Goal: Check status: Check status

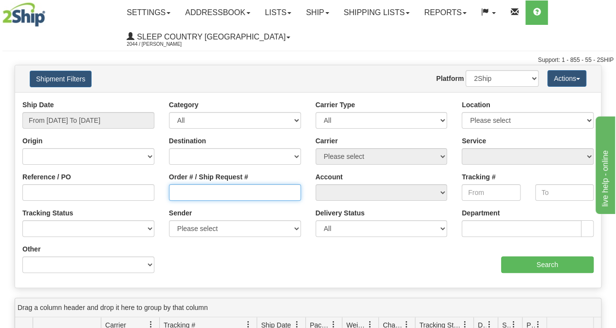
click at [212, 195] on input "Order # / Ship Request #" at bounding box center [235, 192] width 132 height 17
paste input "9007I018137"
type input "9007I018137"
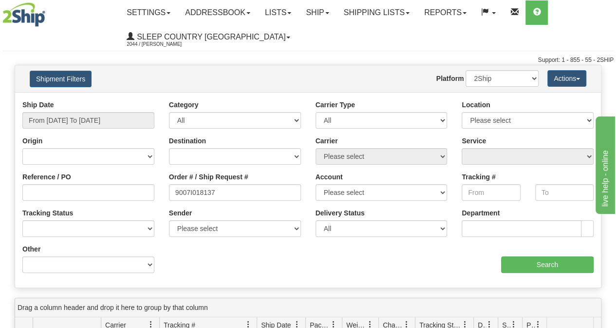
click at [106, 111] on div "Ship Date From [DATE] To [DATE]" at bounding box center [88, 114] width 132 height 29
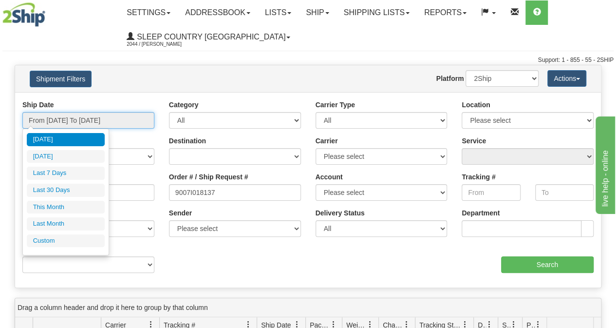
drag, startPoint x: 104, startPoint y: 119, endPoint x: 96, endPoint y: 129, distance: 12.6
click at [104, 119] on input "From [DATE] To [DATE]" at bounding box center [88, 120] width 132 height 17
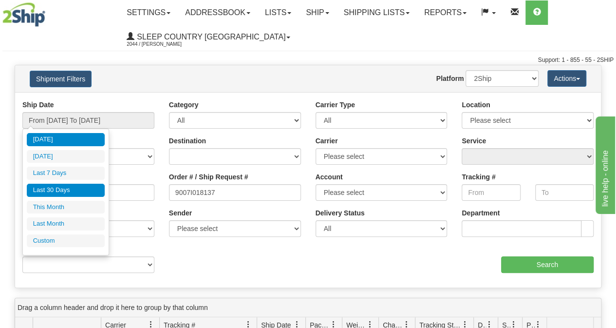
click at [64, 189] on li "Last 30 Days" at bounding box center [66, 190] width 78 height 13
type input "From [DATE] To [DATE]"
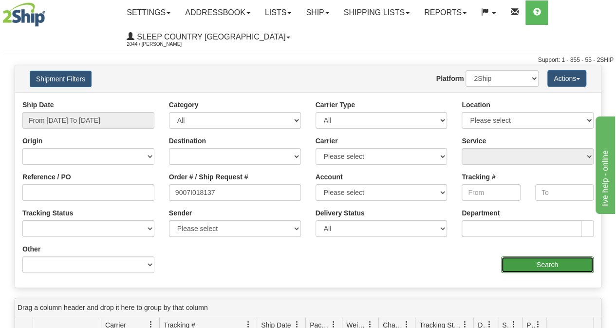
click at [529, 260] on input "Search" at bounding box center [547, 264] width 93 height 17
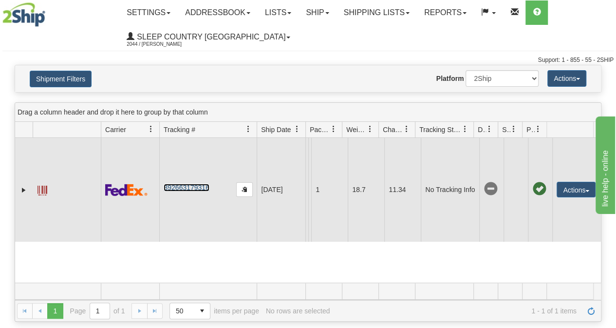
click at [208, 184] on link "392663179316" at bounding box center [186, 188] width 45 height 8
click at [171, 185] on link "392663179316" at bounding box center [186, 188] width 45 height 8
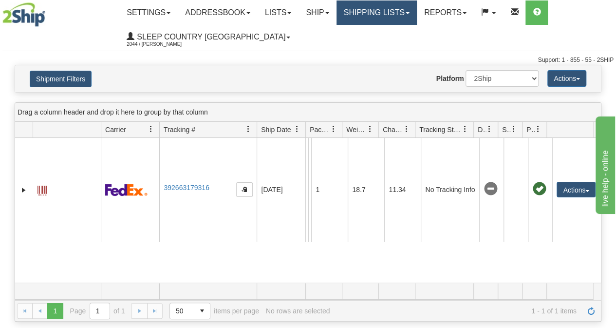
click at [385, 7] on link "Shipping lists" at bounding box center [377, 12] width 80 height 24
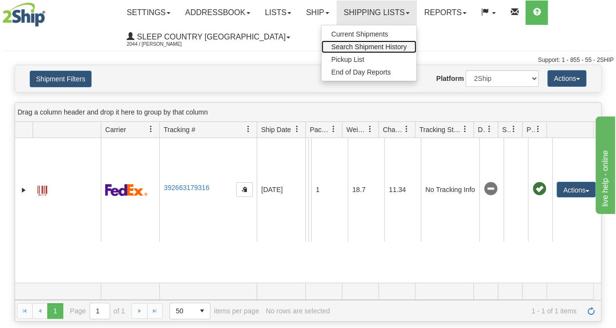
click at [371, 40] on link "Search Shipment History" at bounding box center [369, 46] width 95 height 13
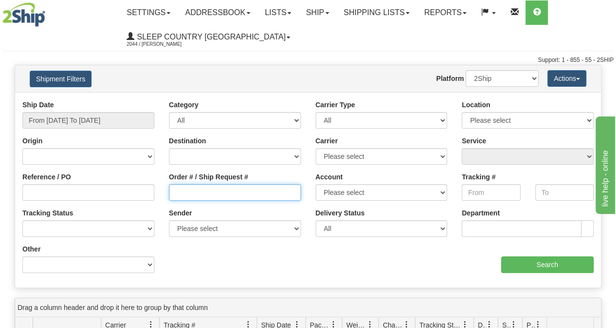
click at [204, 196] on input "Order # / Ship Request #" at bounding box center [235, 192] width 132 height 17
paste input "9007I018137"
type input "9007I018137"
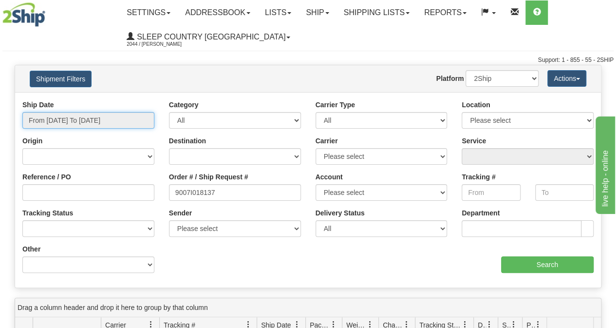
click at [109, 120] on input "From [DATE] To [DATE]" at bounding box center [88, 120] width 132 height 17
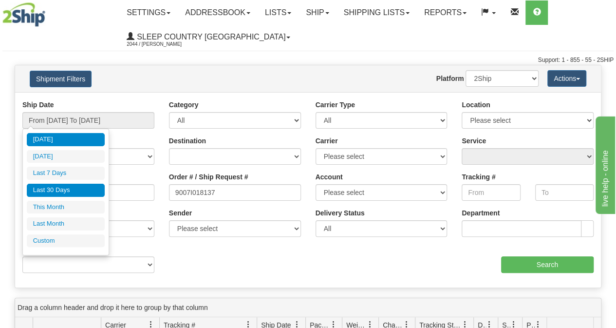
click at [74, 187] on li "Last 30 Days" at bounding box center [66, 190] width 78 height 13
type input "From [DATE] To [DATE]"
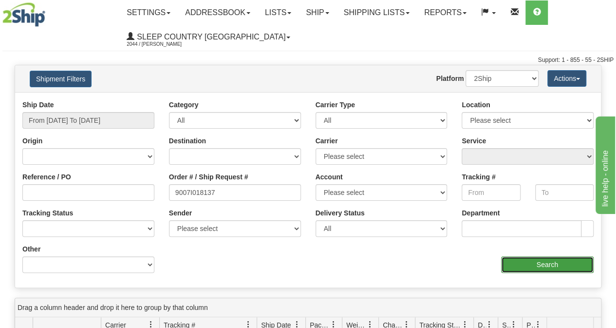
click at [551, 266] on input "Search" at bounding box center [547, 264] width 93 height 17
